Goal: Book appointment/travel/reservation

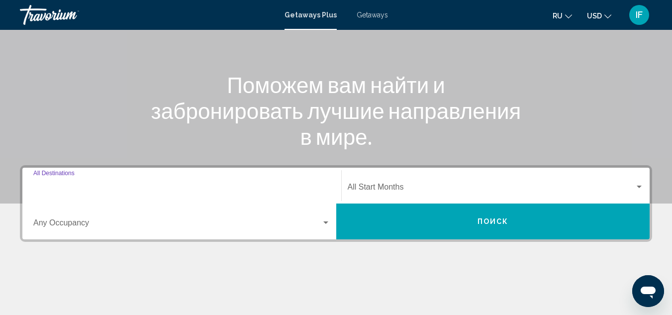
click at [76, 188] on input "Destination All Destinations" at bounding box center [181, 189] width 297 height 9
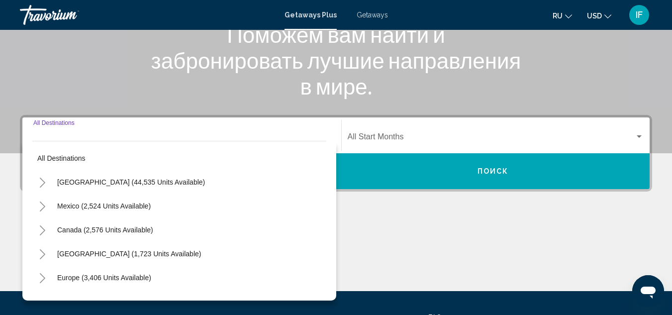
scroll to position [228, 0]
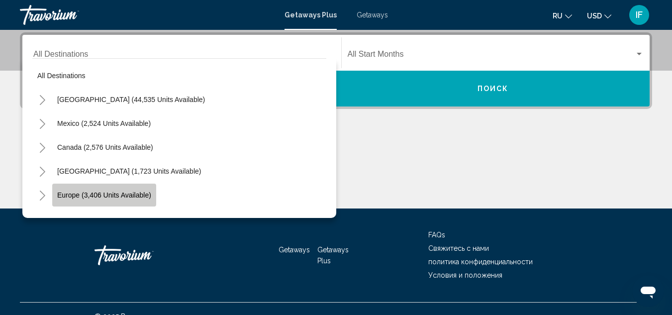
click at [83, 194] on span "Europe (3,406 units available)" at bounding box center [104, 195] width 94 height 8
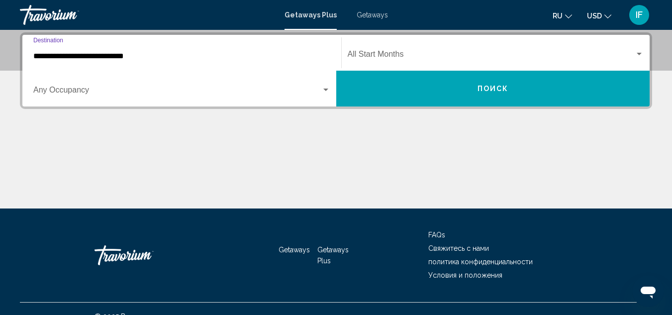
click at [94, 53] on input "**********" at bounding box center [181, 56] width 297 height 9
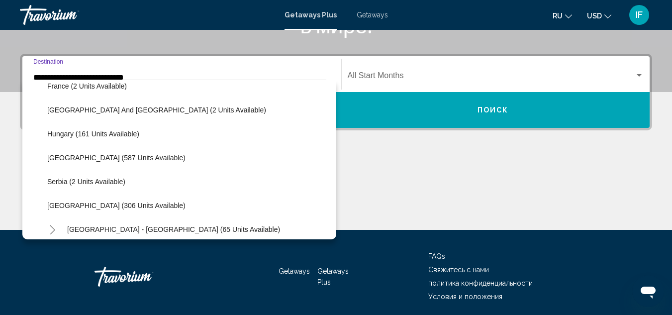
scroll to position [269, 0]
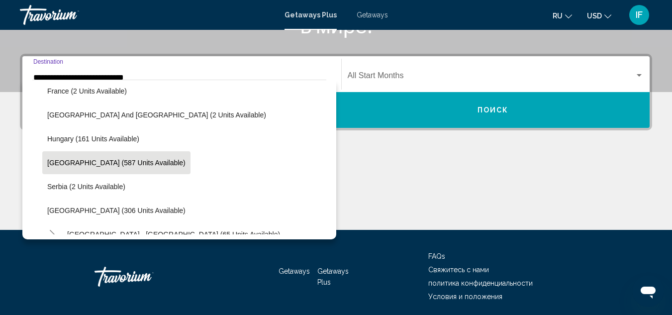
click at [99, 163] on span "Italy (587 units available)" at bounding box center [116, 163] width 138 height 8
type input "**********"
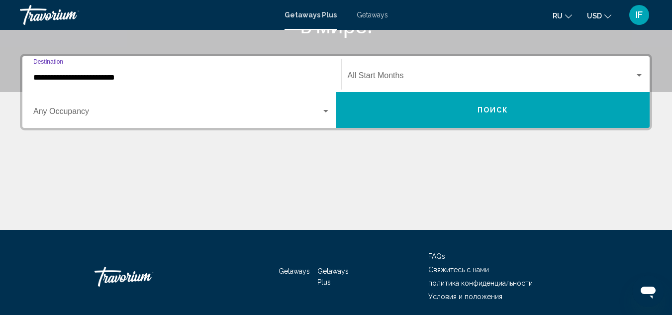
scroll to position [228, 0]
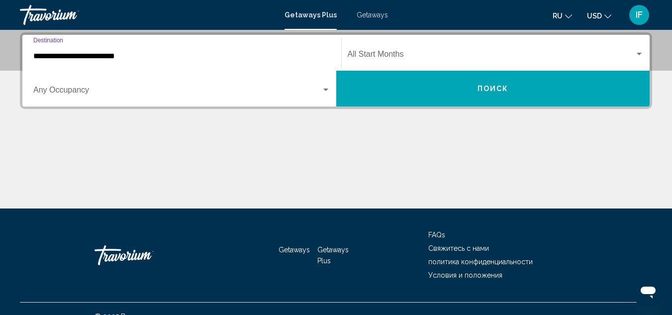
click at [107, 89] on span "Search widget" at bounding box center [177, 92] width 288 height 9
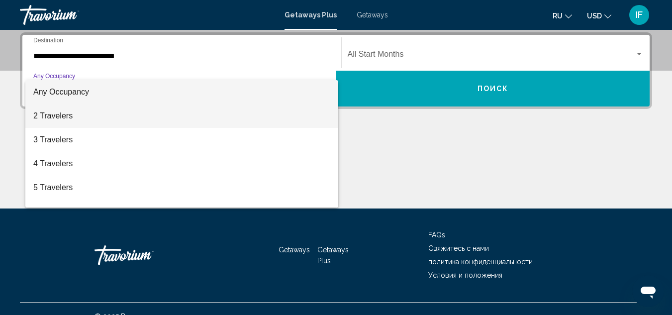
click at [102, 111] on span "2 Travelers" at bounding box center [181, 116] width 297 height 24
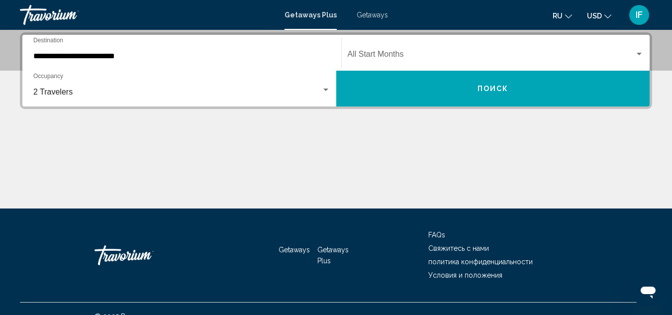
click at [370, 65] on div "Start Month All Start Months" at bounding box center [496, 52] width 297 height 31
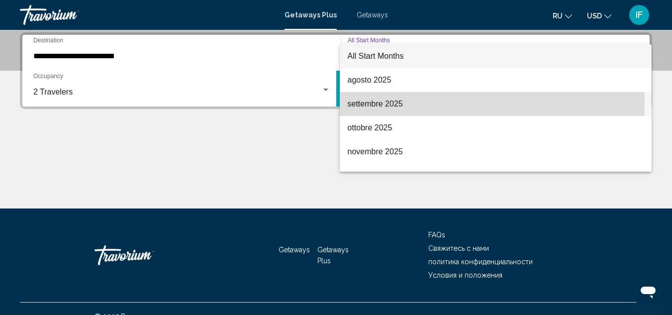
click at [374, 102] on span "settembre 2025" at bounding box center [496, 104] width 297 height 24
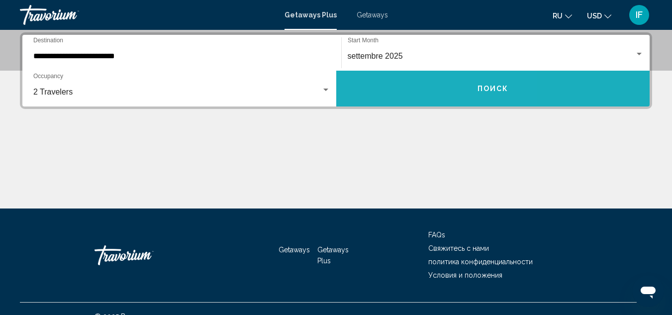
click at [404, 94] on button "Поиск" at bounding box center [493, 89] width 314 height 36
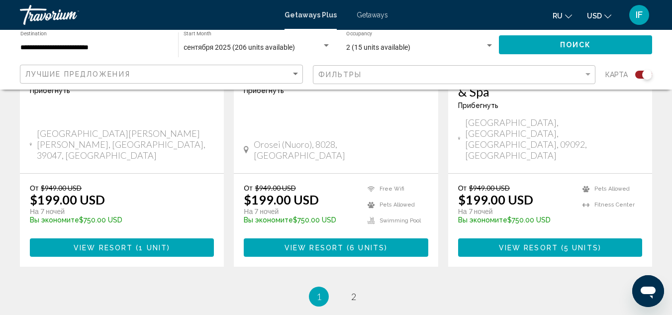
scroll to position [1645, 0]
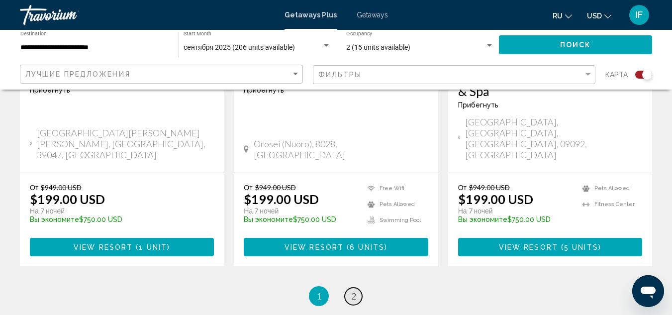
click at [355, 291] on span "2" at bounding box center [353, 296] width 5 height 11
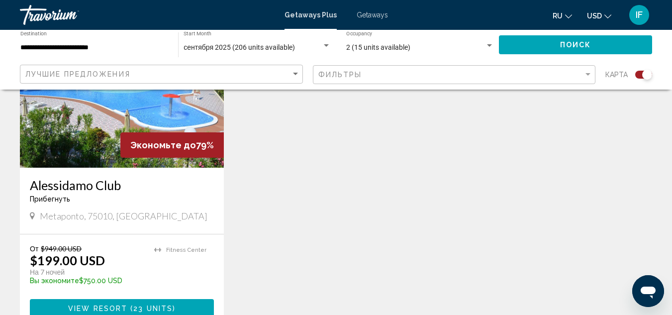
scroll to position [796, 0]
click at [111, 304] on span "View Resort" at bounding box center [97, 308] width 59 height 8
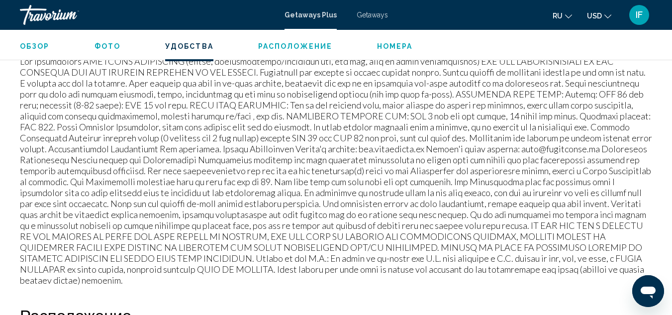
scroll to position [1122, 0]
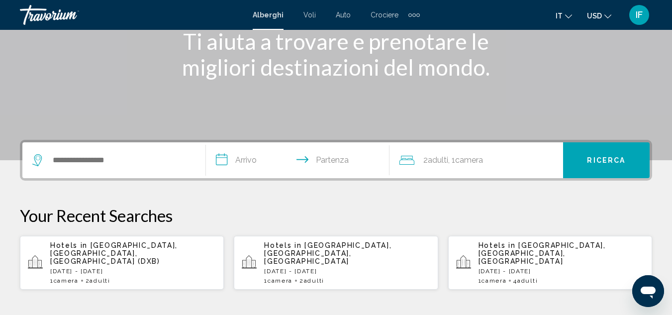
scroll to position [130, 0]
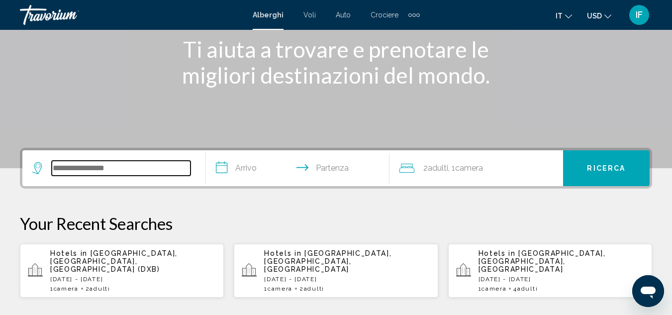
click at [67, 172] on input "Search widget" at bounding box center [121, 168] width 139 height 15
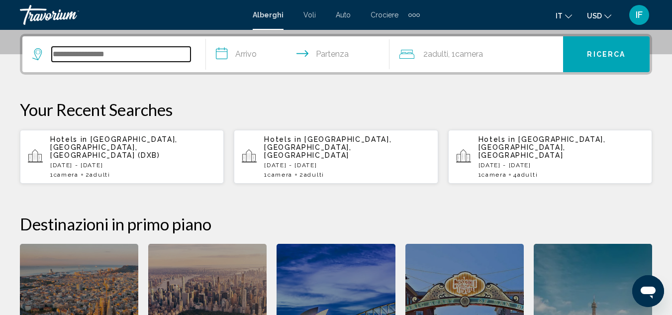
scroll to position [246, 0]
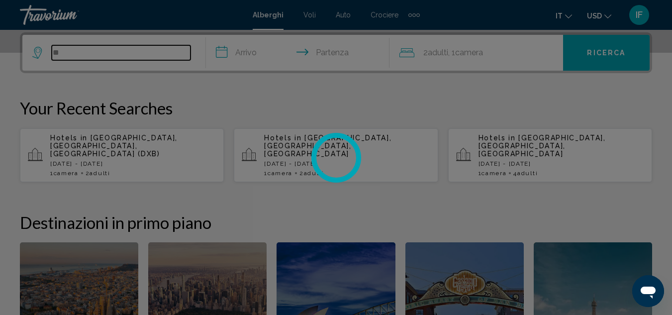
type input "*"
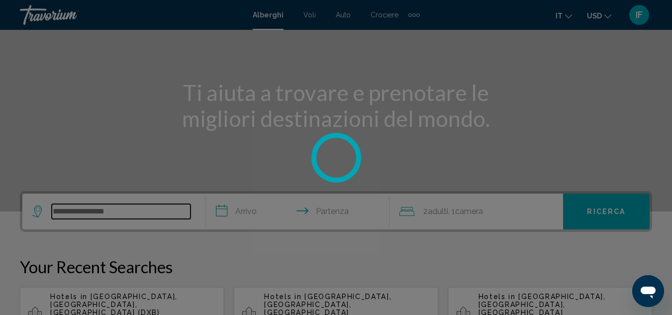
scroll to position [87, 0]
click at [117, 203] on div at bounding box center [336, 157] width 672 height 315
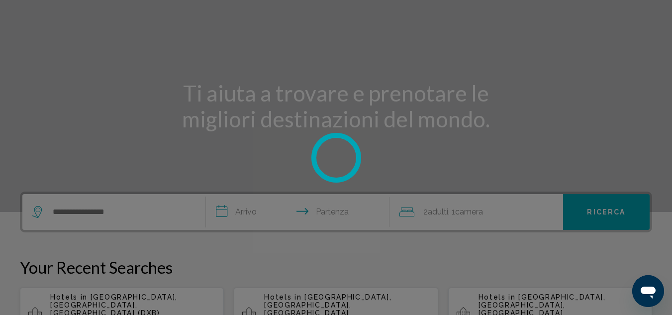
scroll to position [0, 0]
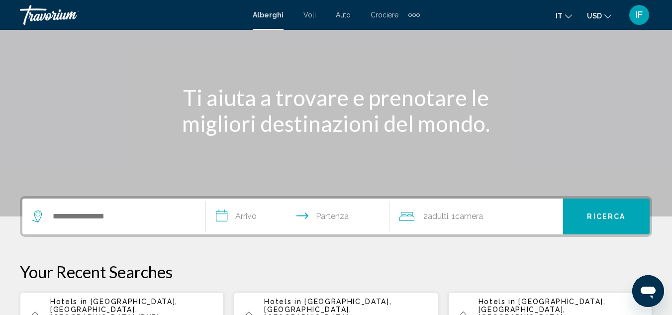
scroll to position [75, 0]
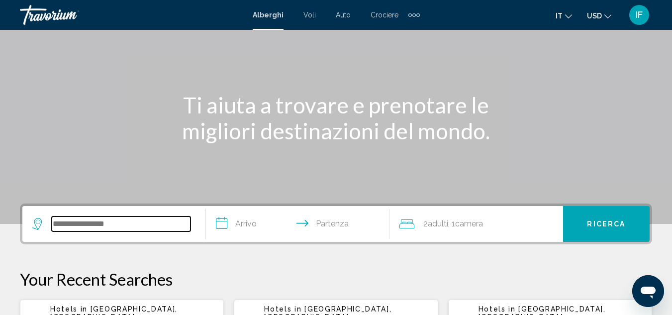
click at [53, 222] on input "Search widget" at bounding box center [121, 223] width 139 height 15
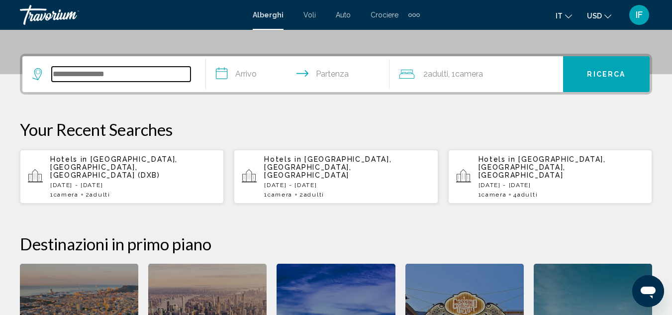
scroll to position [246, 0]
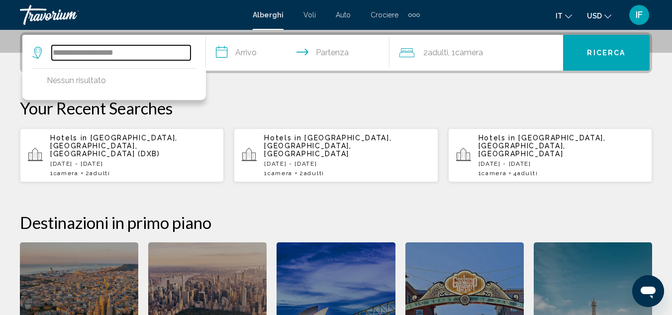
type input "**********"
click at [240, 58] on input "**********" at bounding box center [300, 54] width 188 height 39
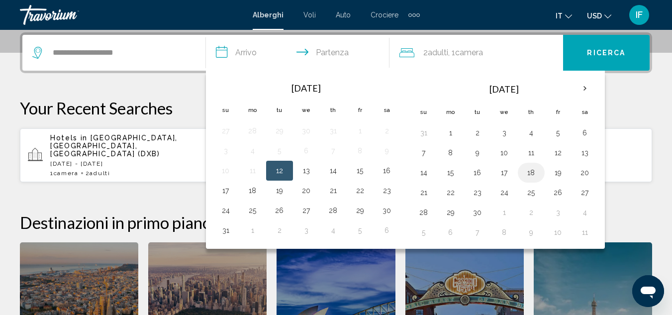
click at [533, 173] on button "18" at bounding box center [531, 173] width 16 height 14
click at [557, 176] on button "19" at bounding box center [558, 173] width 16 height 14
type input "**********"
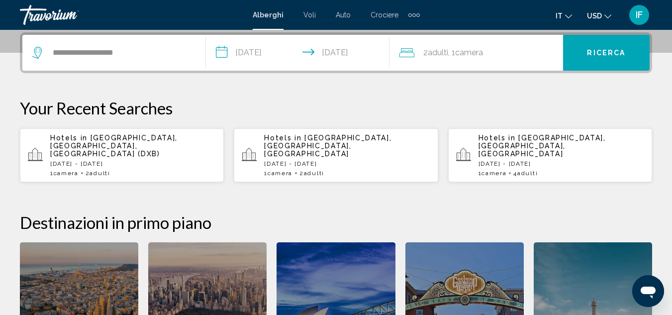
click at [605, 48] on button "Ricerca" at bounding box center [606, 53] width 87 height 36
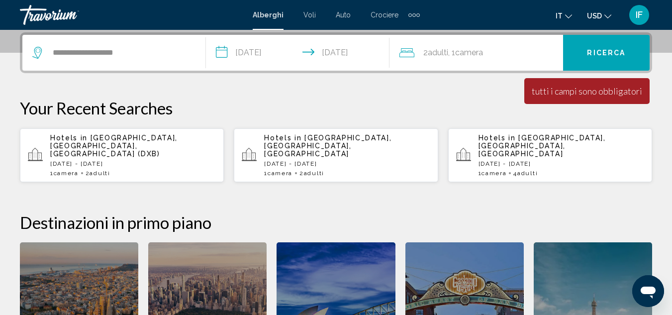
click at [604, 52] on span "Ricerca" at bounding box center [606, 53] width 38 height 8
click at [145, 52] on input "**********" at bounding box center [121, 52] width 139 height 15
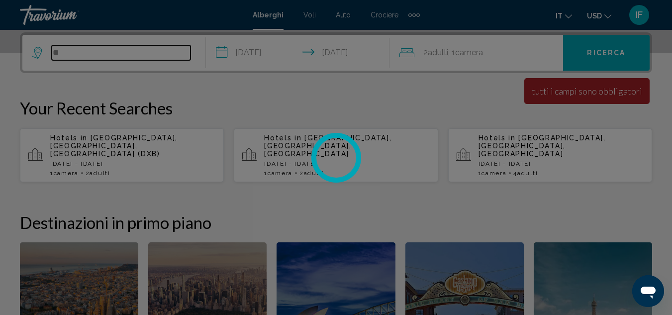
type input "*"
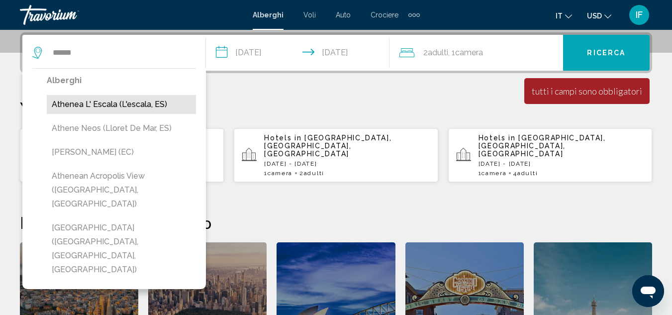
click at [86, 106] on button "Athenea L' Escala (L'escala, ES)" at bounding box center [121, 104] width 149 height 19
type input "**********"
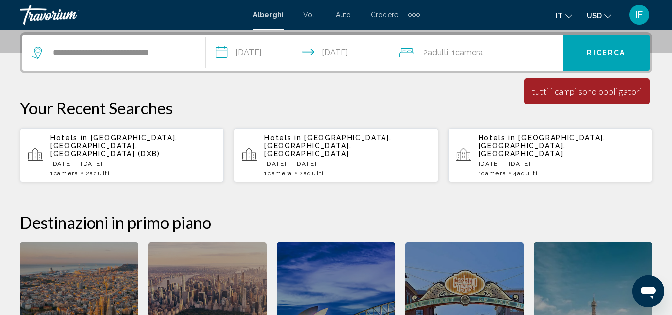
click at [589, 58] on button "Ricerca" at bounding box center [606, 53] width 87 height 36
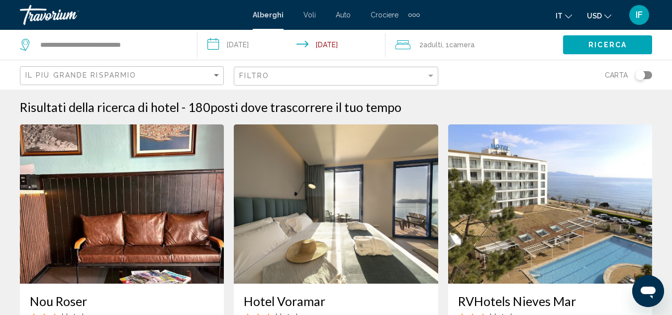
click at [223, 73] on mat-form-field "Il più grande risparmio" at bounding box center [122, 75] width 204 height 19
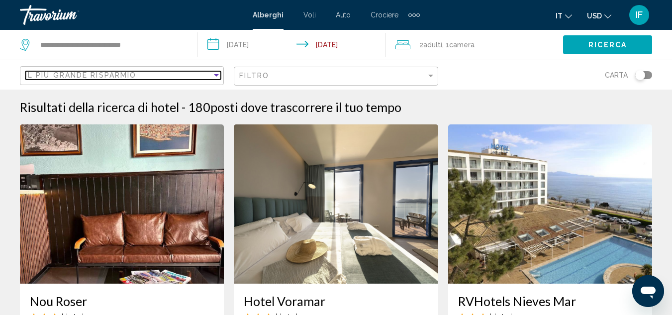
click at [216, 74] on div "Sort by" at bounding box center [216, 75] width 5 height 2
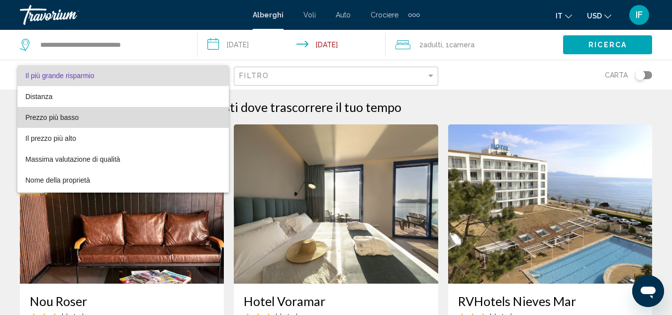
click at [146, 117] on span "Prezzo più basso" at bounding box center [123, 117] width 196 height 21
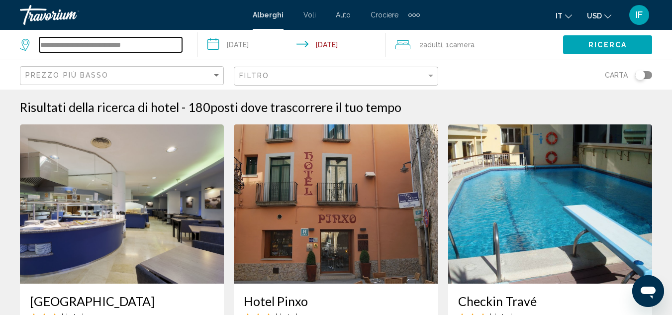
click at [145, 46] on input "**********" at bounding box center [110, 44] width 143 height 15
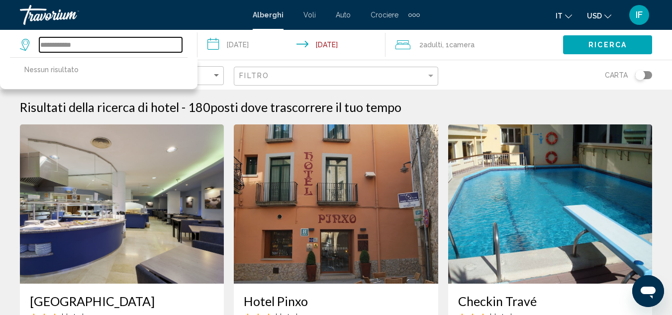
type input "**********"
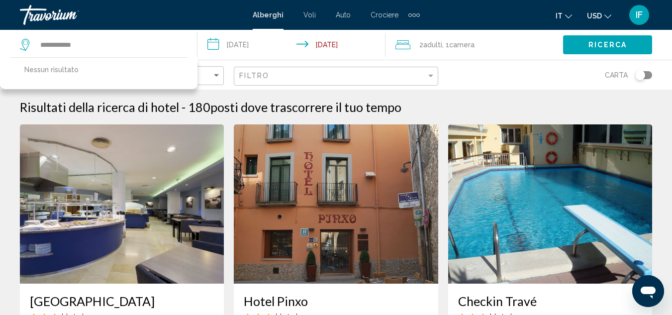
click at [603, 42] on span "Ricerca" at bounding box center [608, 45] width 38 height 8
